Goal: Check status: Check status

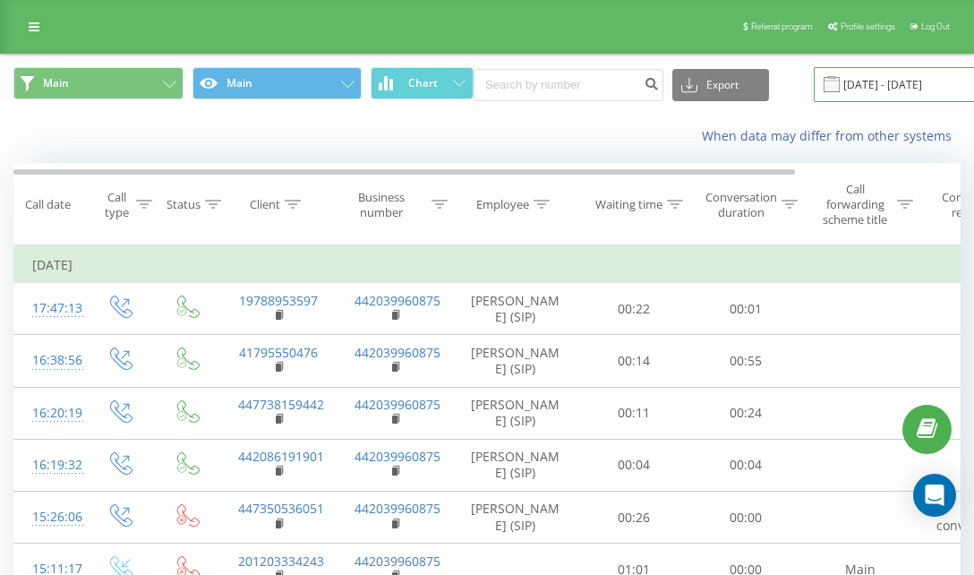
click at [816, 90] on input "[DATE] - [DATE]" at bounding box center [921, 84] width 217 height 35
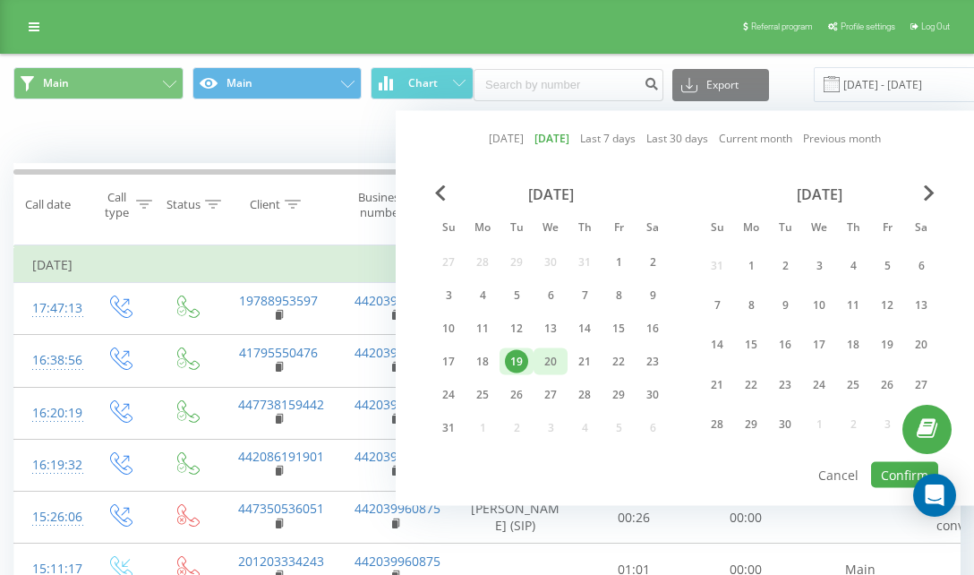
click at [546, 368] on div "20" at bounding box center [550, 361] width 23 height 23
click at [889, 474] on button "Confirm" at bounding box center [904, 475] width 67 height 26
type input "[DATE] - [DATE]"
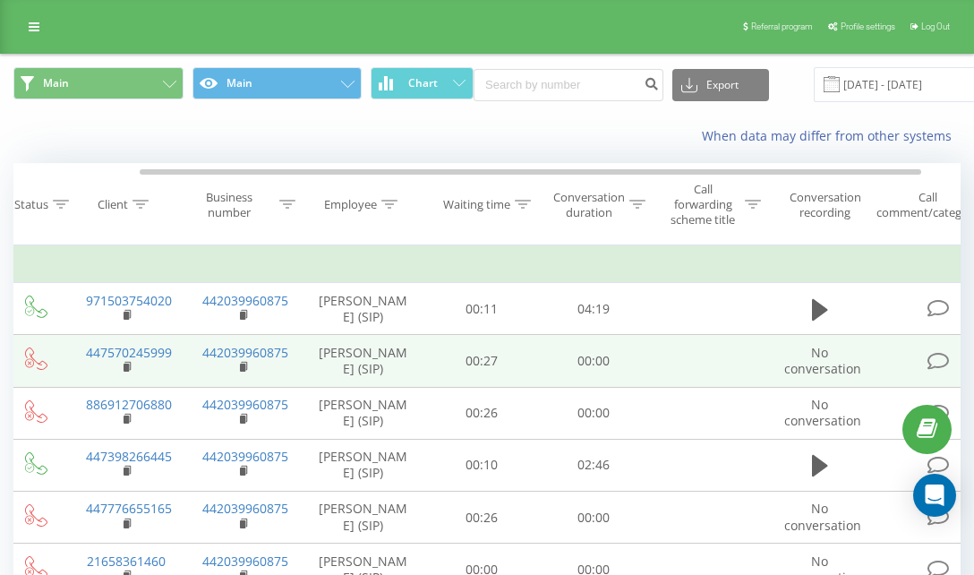
scroll to position [0, 200]
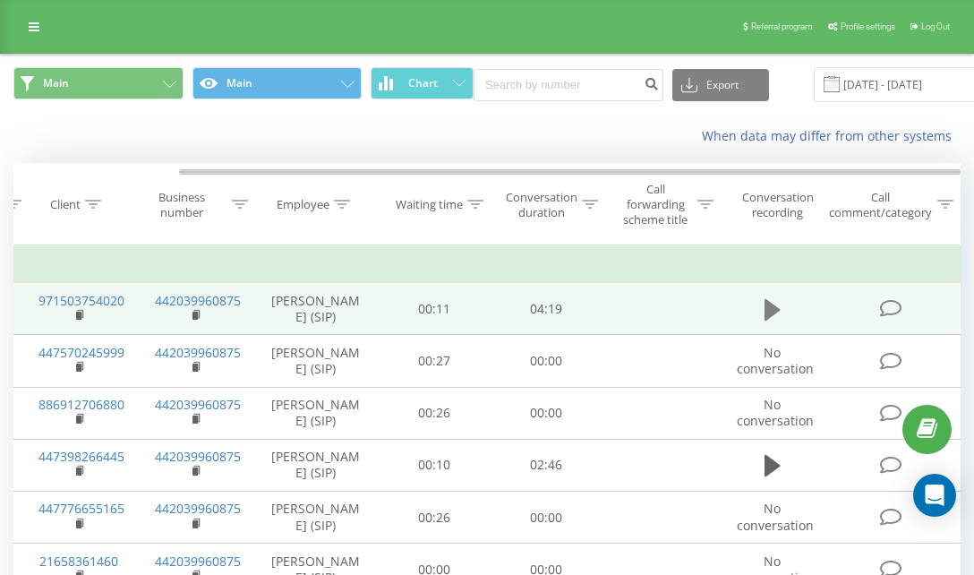
click at [766, 314] on icon at bounding box center [772, 309] width 16 height 21
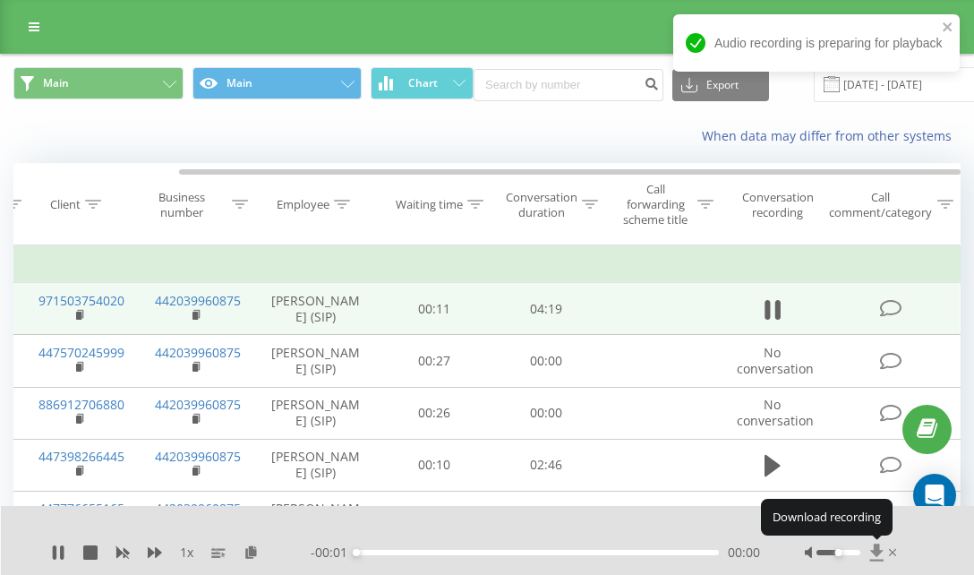
click at [872, 551] on icon at bounding box center [875, 551] width 13 height 17
click at [60, 555] on icon at bounding box center [62, 552] width 4 height 14
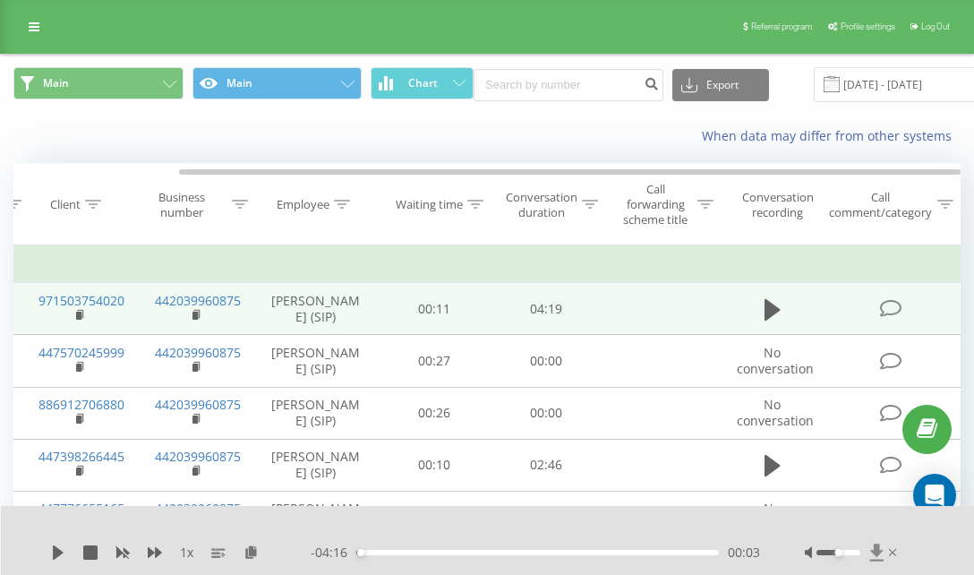
click at [878, 558] on icon at bounding box center [876, 552] width 15 height 18
click at [873, 551] on icon at bounding box center [875, 551] width 13 height 17
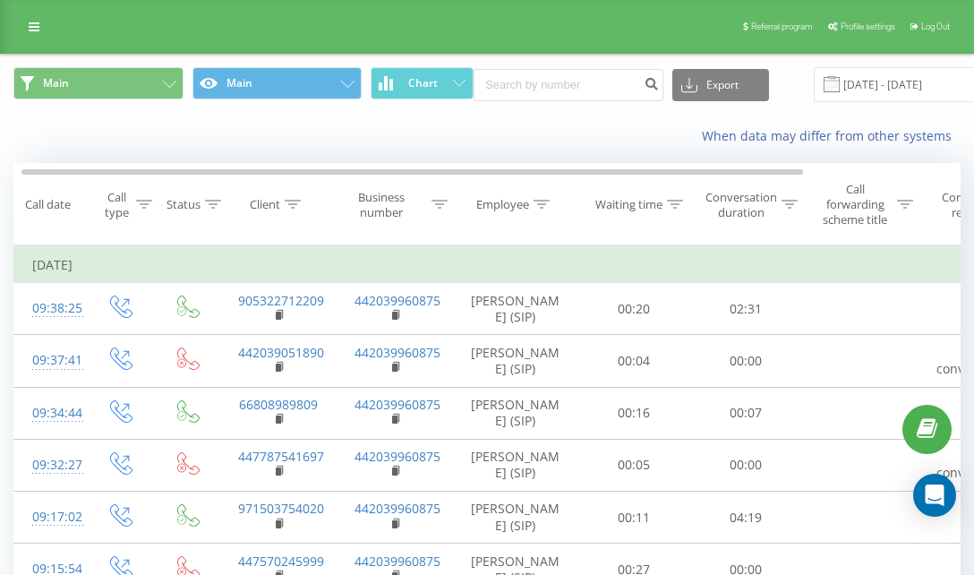
scroll to position [0, 200]
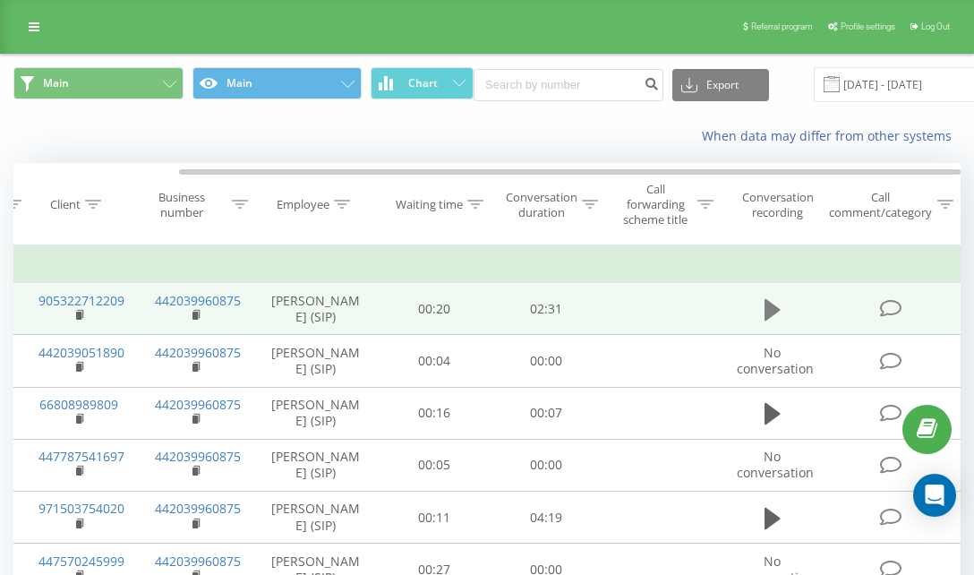
click at [766, 308] on icon at bounding box center [772, 309] width 16 height 21
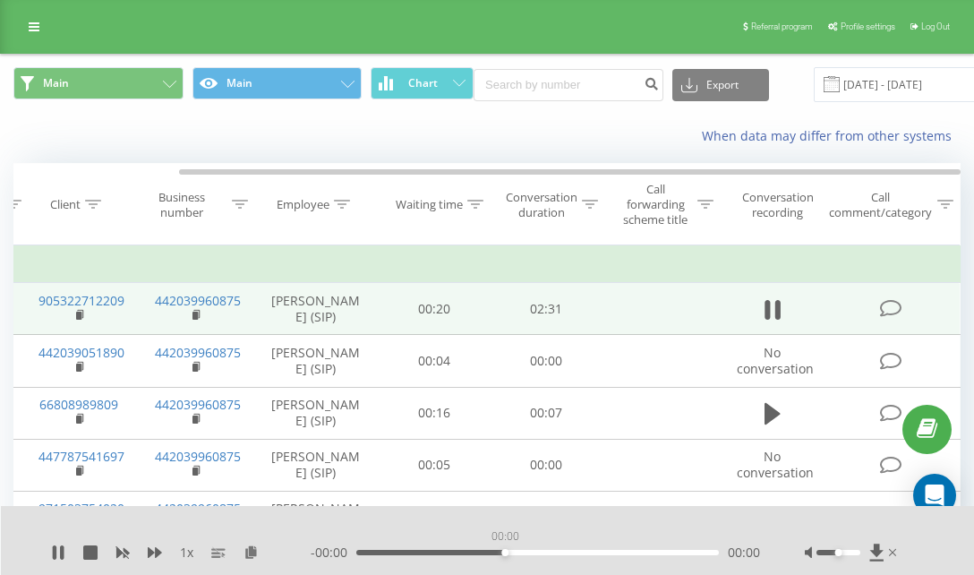
click at [503, 549] on div "00:00" at bounding box center [537, 551] width 362 height 5
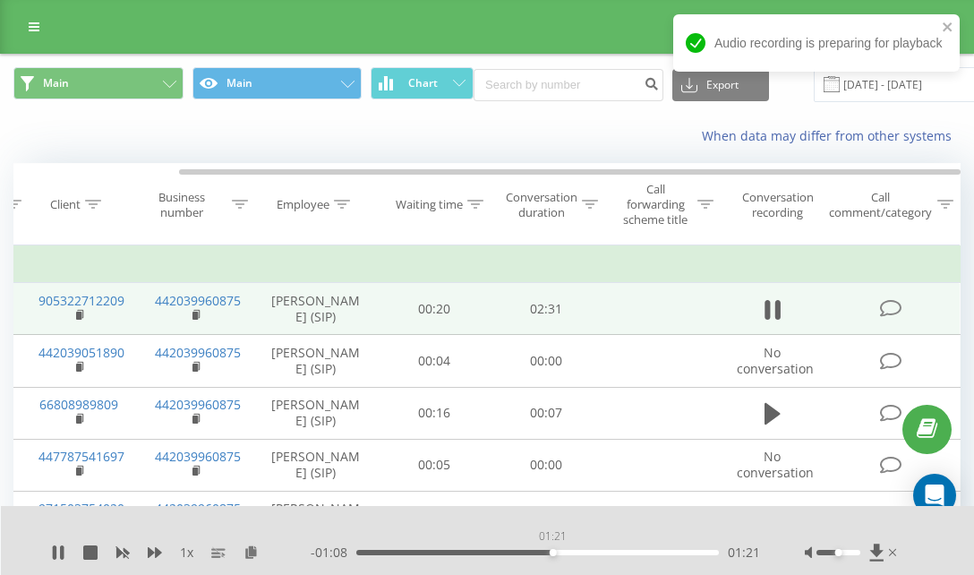
click at [552, 550] on div "01:21" at bounding box center [537, 551] width 362 height 5
click at [579, 552] on div "01:32" at bounding box center [537, 551] width 362 height 5
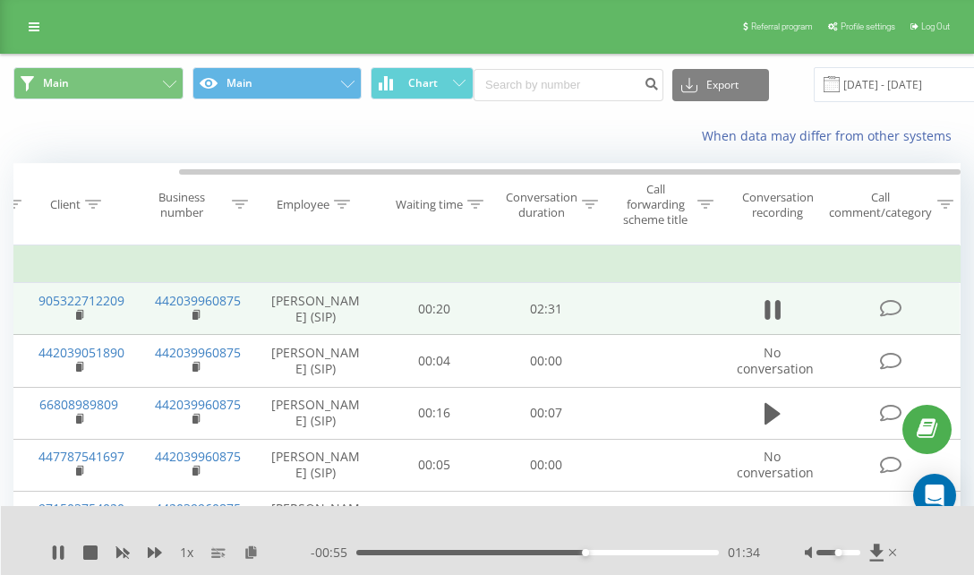
click at [67, 550] on div "1 x" at bounding box center [181, 552] width 260 height 18
click at [53, 549] on icon at bounding box center [55, 552] width 4 height 14
